Goal: Transaction & Acquisition: Purchase product/service

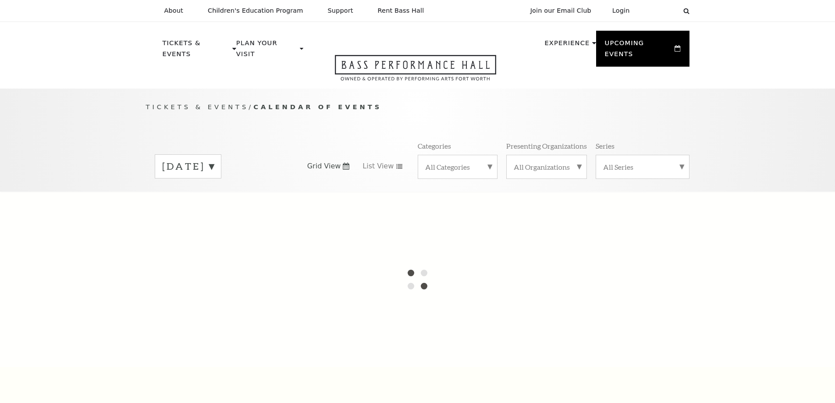
scroll to position [78, 0]
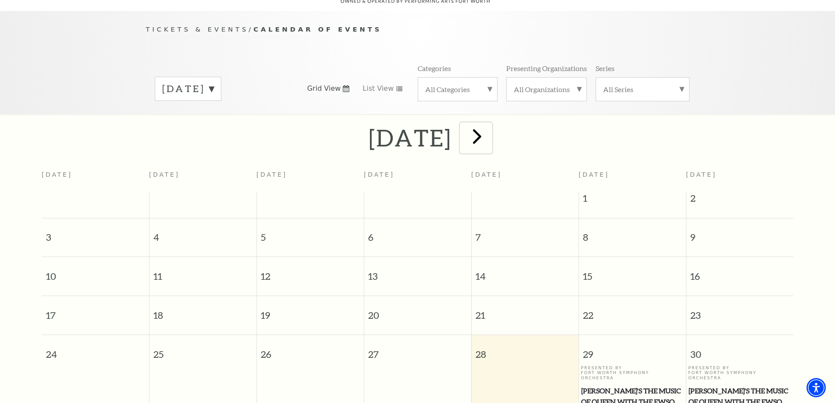
click at [490, 124] on span "next" at bounding box center [477, 136] width 25 height 25
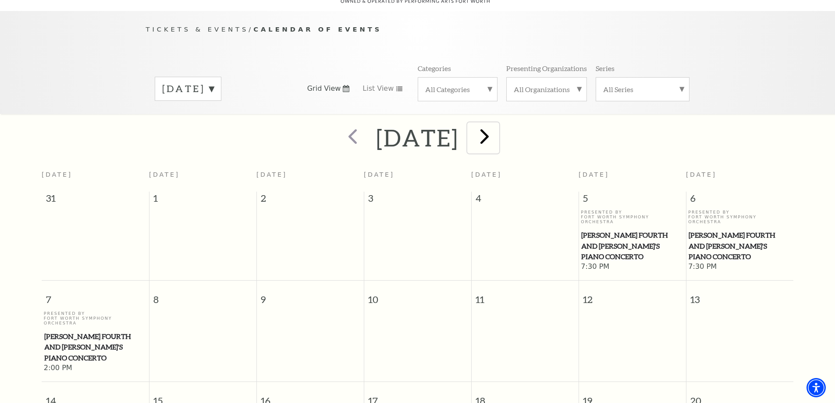
click at [497, 125] on span "next" at bounding box center [484, 136] width 25 height 25
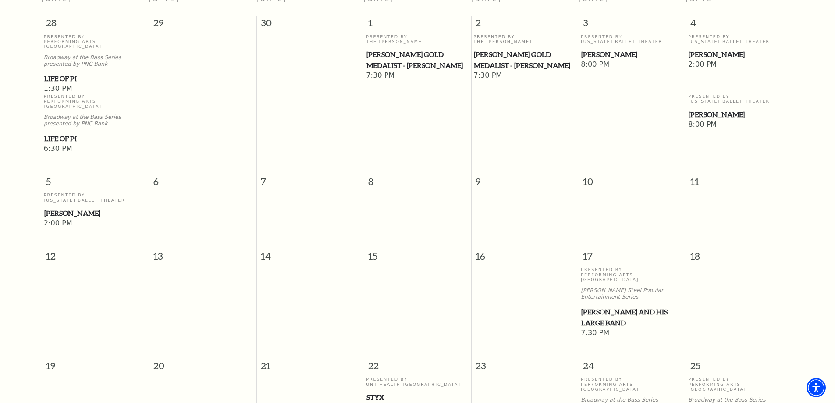
scroll to position [297, 0]
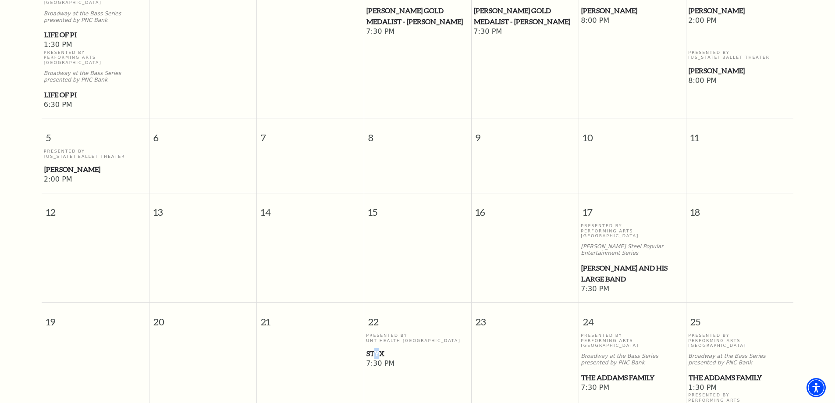
click at [378, 348] on span "Styx" at bounding box center [417, 353] width 102 height 11
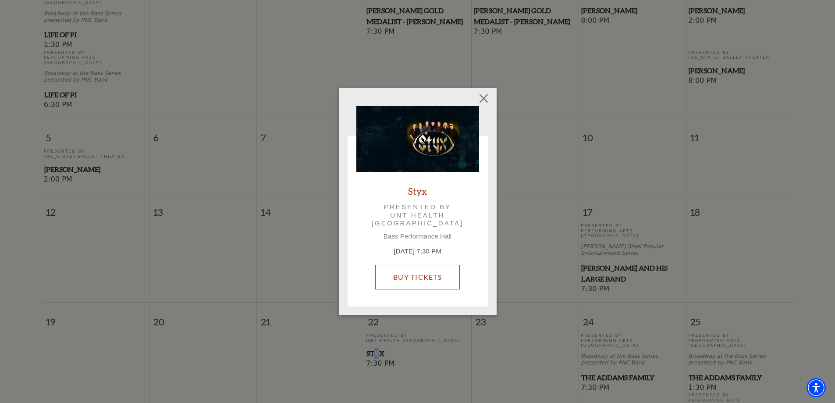
click at [408, 279] on link "Buy Tickets" at bounding box center [417, 277] width 85 height 25
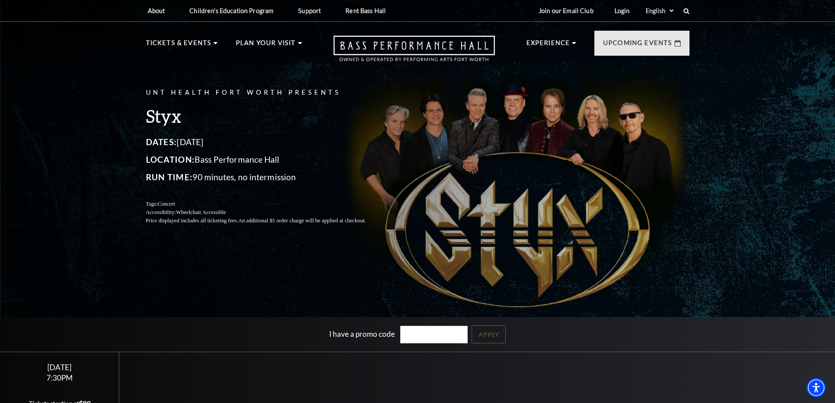
scroll to position [131, 0]
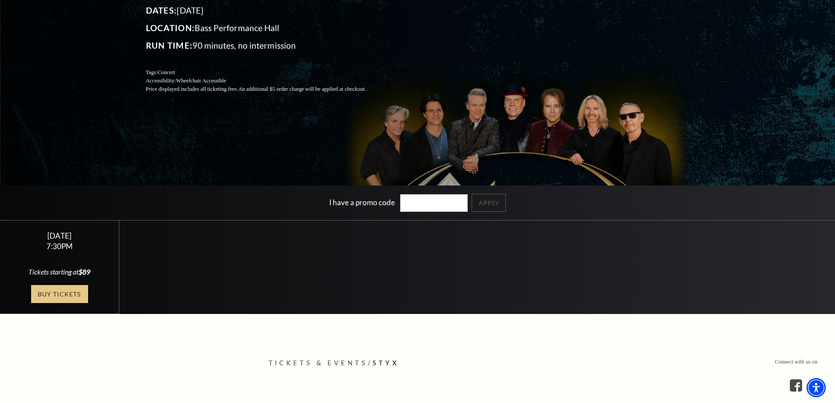
click at [65, 295] on link "Buy Tickets" at bounding box center [59, 294] width 57 height 18
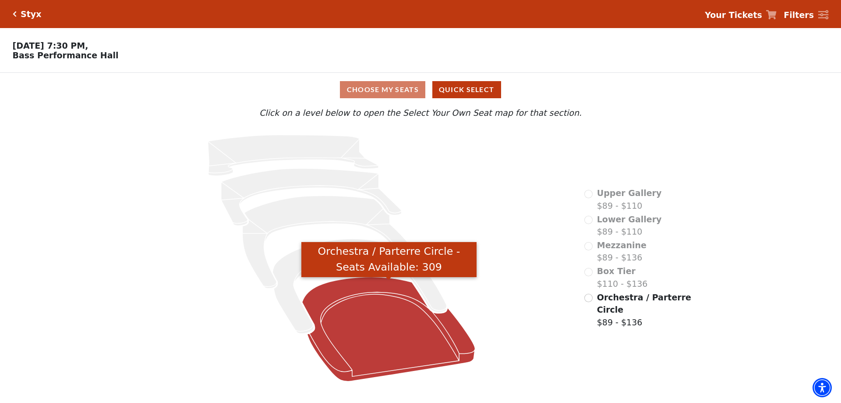
click at [379, 312] on icon "Orchestra / Parterre Circle - Seats Available: 309" at bounding box center [388, 329] width 173 height 104
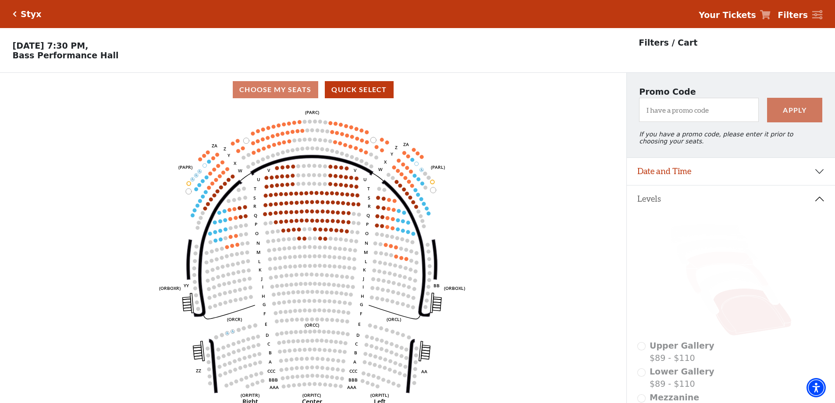
click at [694, 272] on icon at bounding box center [727, 273] width 82 height 42
click at [688, 253] on icon at bounding box center [717, 252] width 82 height 26
click at [685, 238] on icon at bounding box center [708, 233] width 77 height 18
click at [725, 285] on icon at bounding box center [738, 292] width 79 height 43
